Goal: Information Seeking & Learning: Learn about a topic

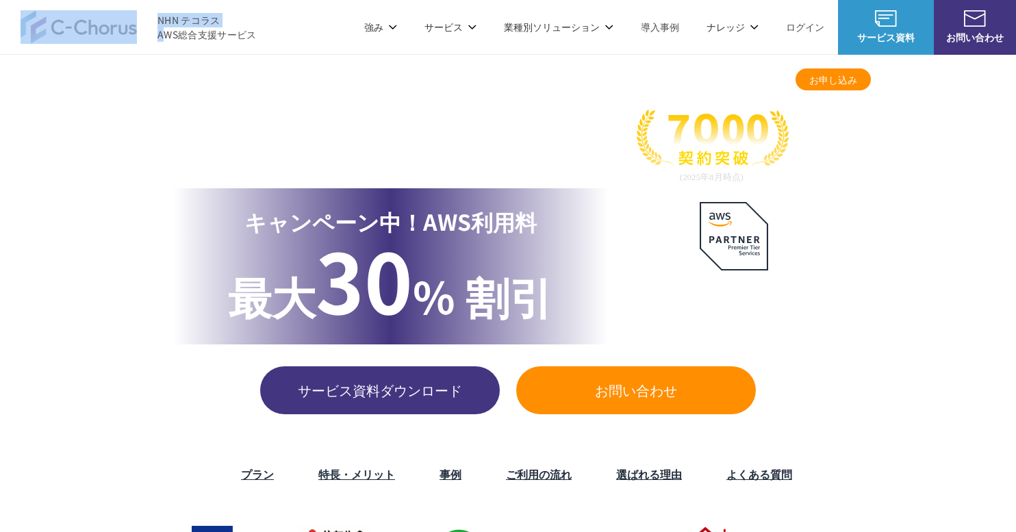
click at [81, 41] on img at bounding box center [79, 26] width 116 height 33
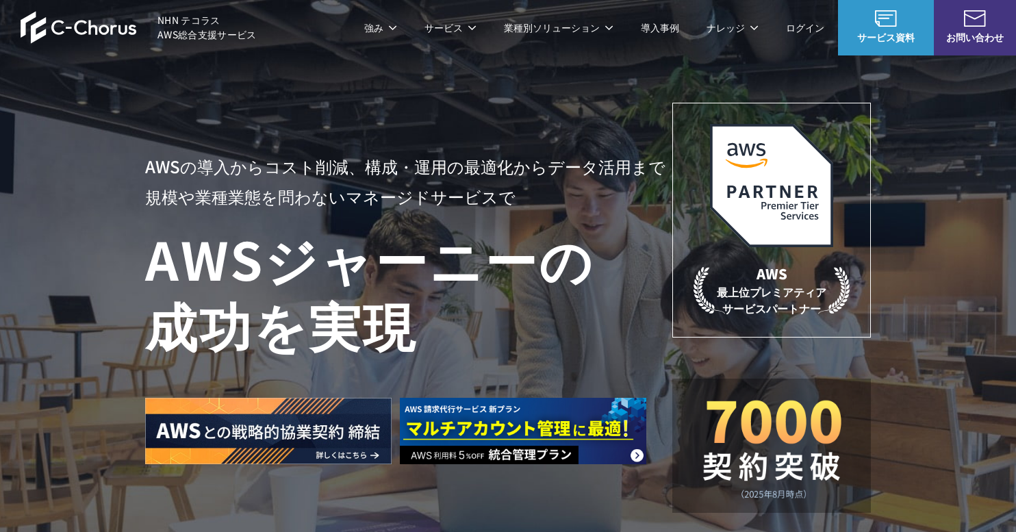
click at [111, 21] on img at bounding box center [79, 27] width 116 height 33
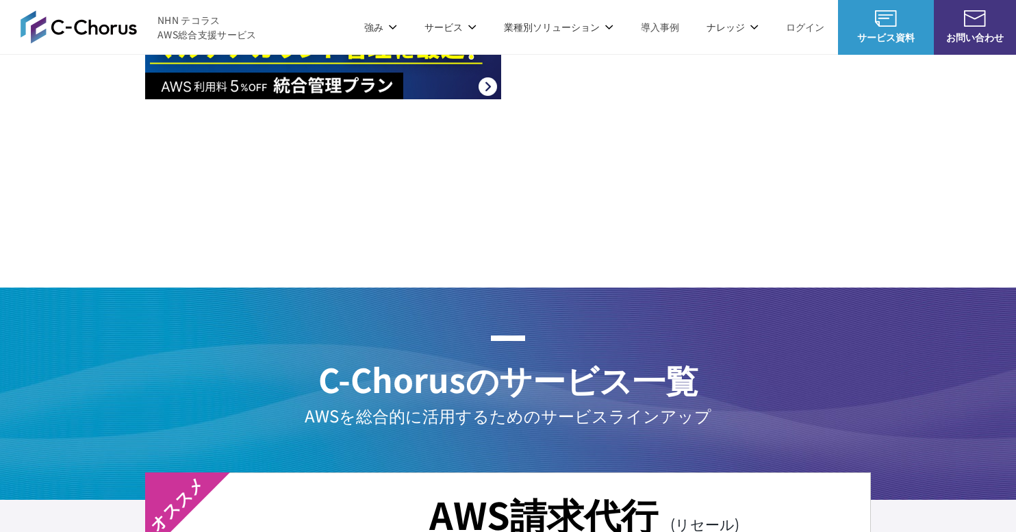
scroll to position [2493, 0]
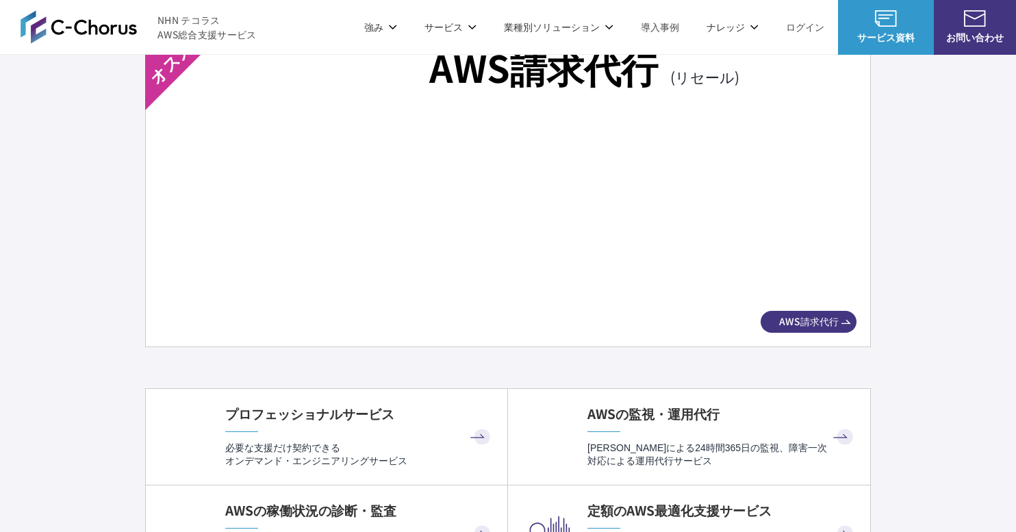
click at [802, 316] on span "AWS請求代行" at bounding box center [809, 321] width 96 height 14
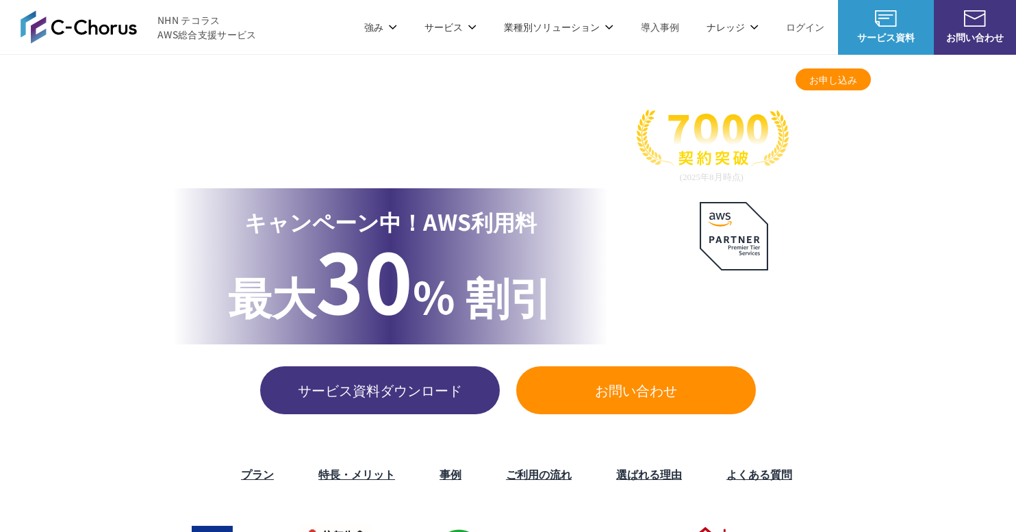
click at [536, 25] on li "業種別ソリューション 業種別ソリューション 業種別ソリューション ガバメントクラウド運用管理支援 教育・公共機関向けAWS支援 教育・公共団体向け Googl…" at bounding box center [558, 27] width 137 height 54
